Goal: Find specific page/section: Find specific page/section

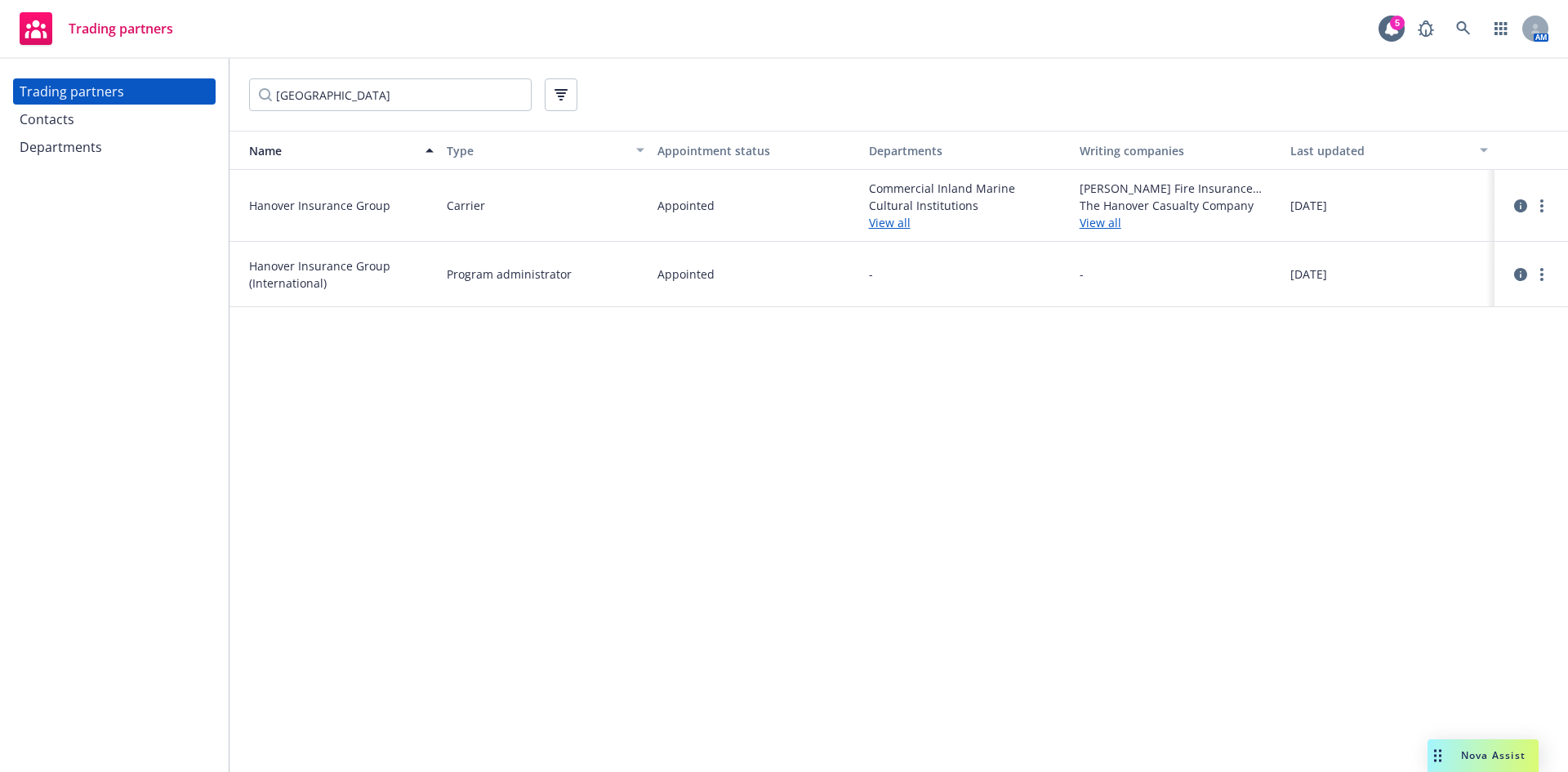
click at [966, 464] on div "Name Type Appointment status Departments Writing companies Last updated Hanover…" at bounding box center [898, 451] width 1338 height 642
